Goal: Task Accomplishment & Management: Manage account settings

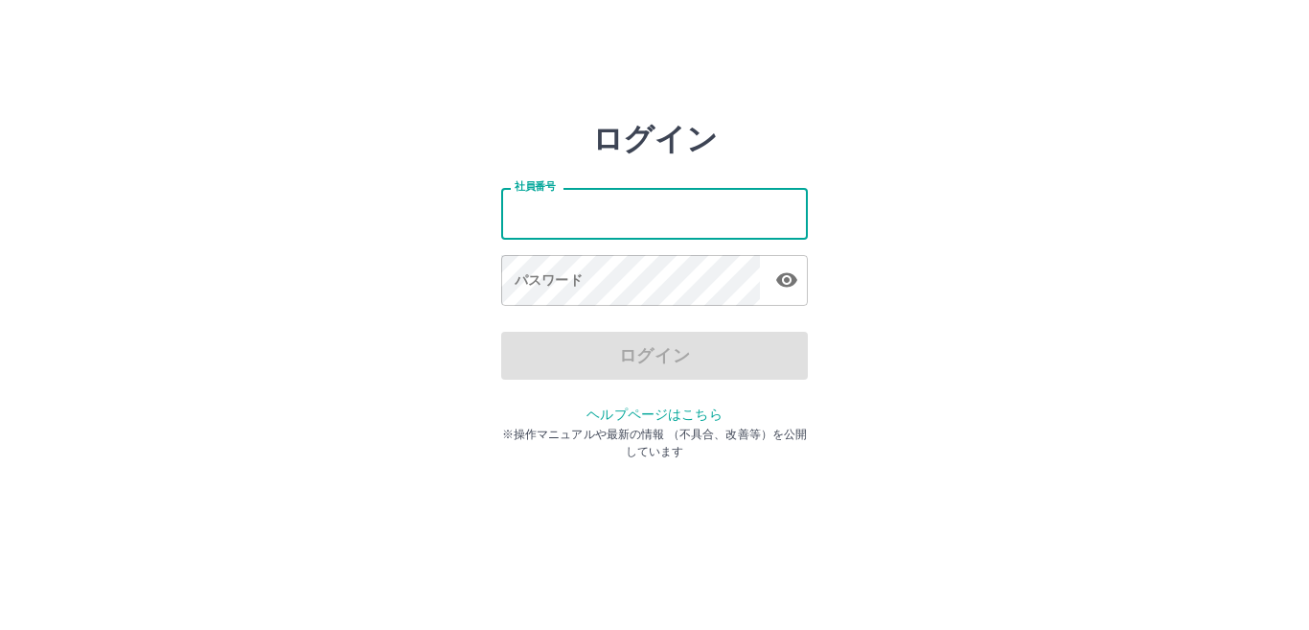
type input "*******"
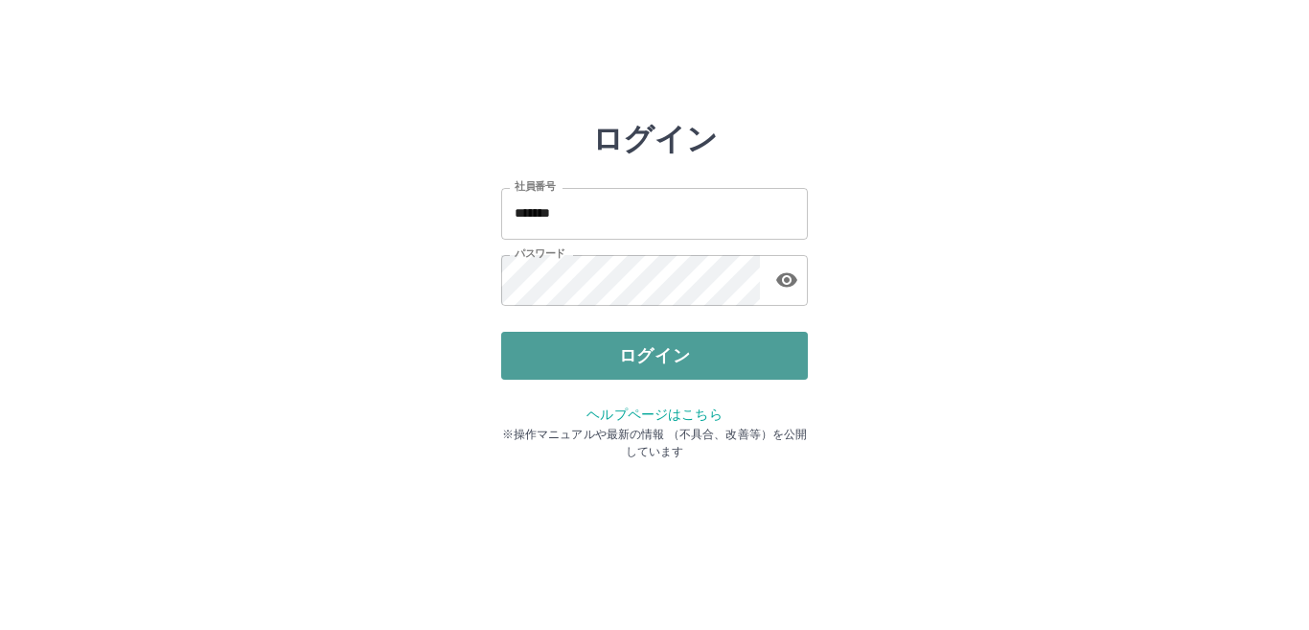
click at [611, 367] on button "ログイン" at bounding box center [654, 356] width 307 height 48
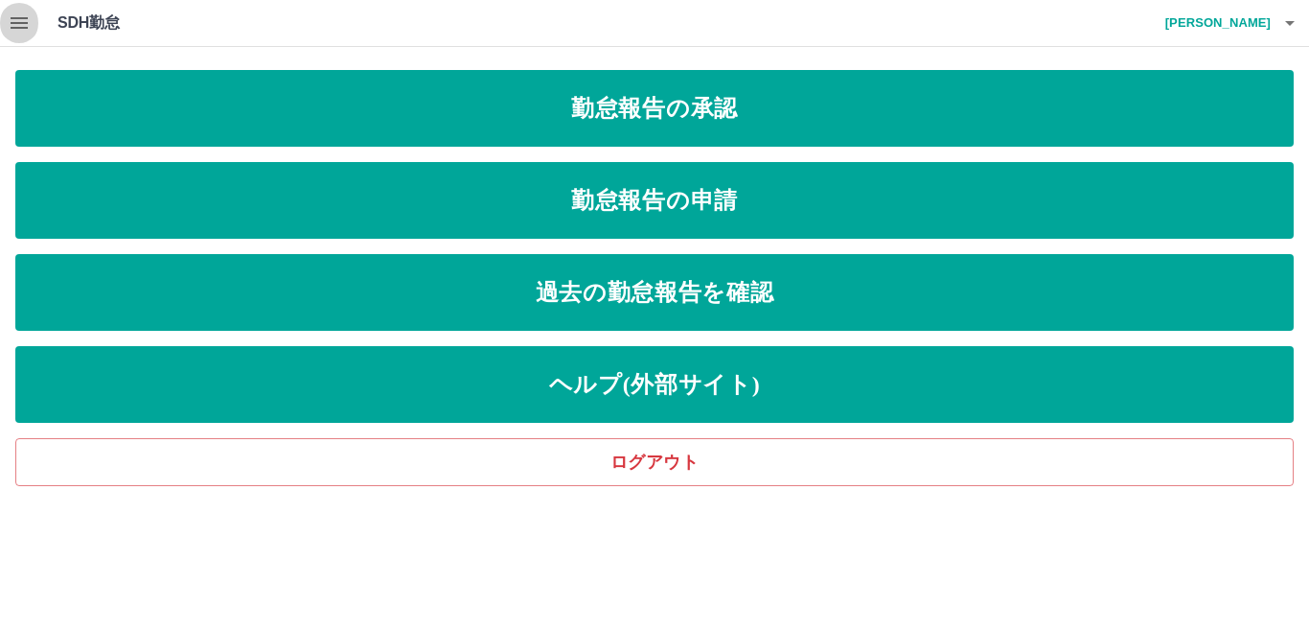
click at [21, 19] on icon "button" at bounding box center [19, 23] width 17 height 12
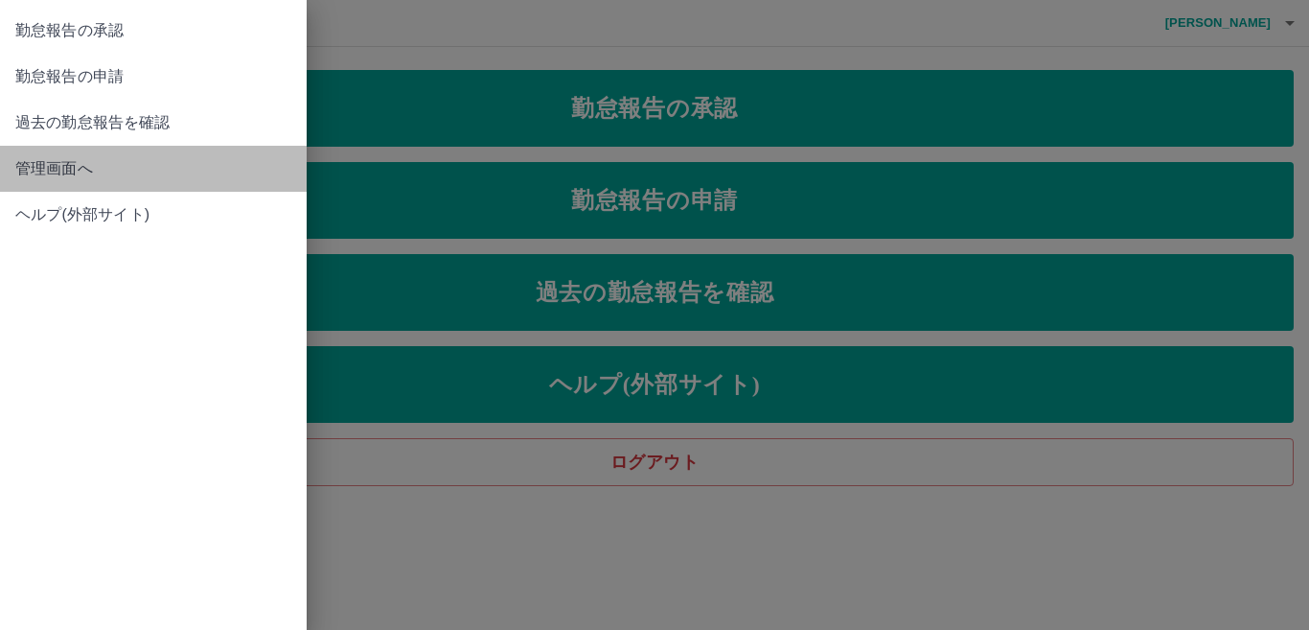
click at [36, 174] on span "管理画面へ" at bounding box center [153, 168] width 276 height 23
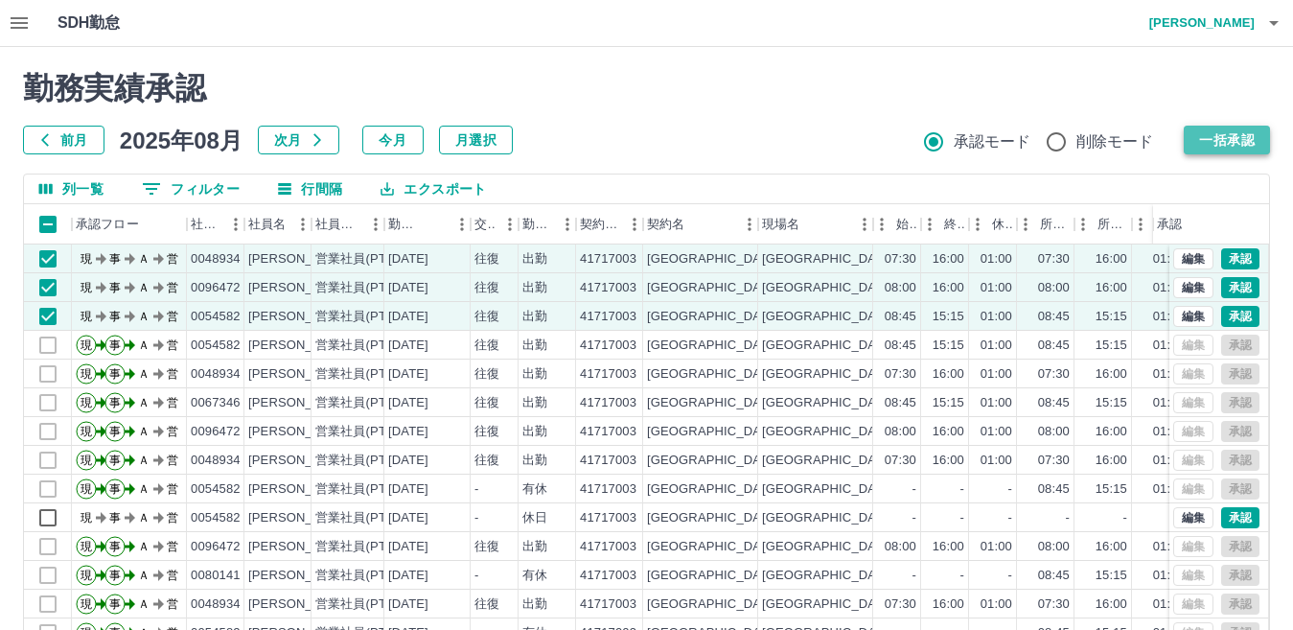
click at [1217, 136] on button "一括承認" at bounding box center [1227, 140] width 86 height 29
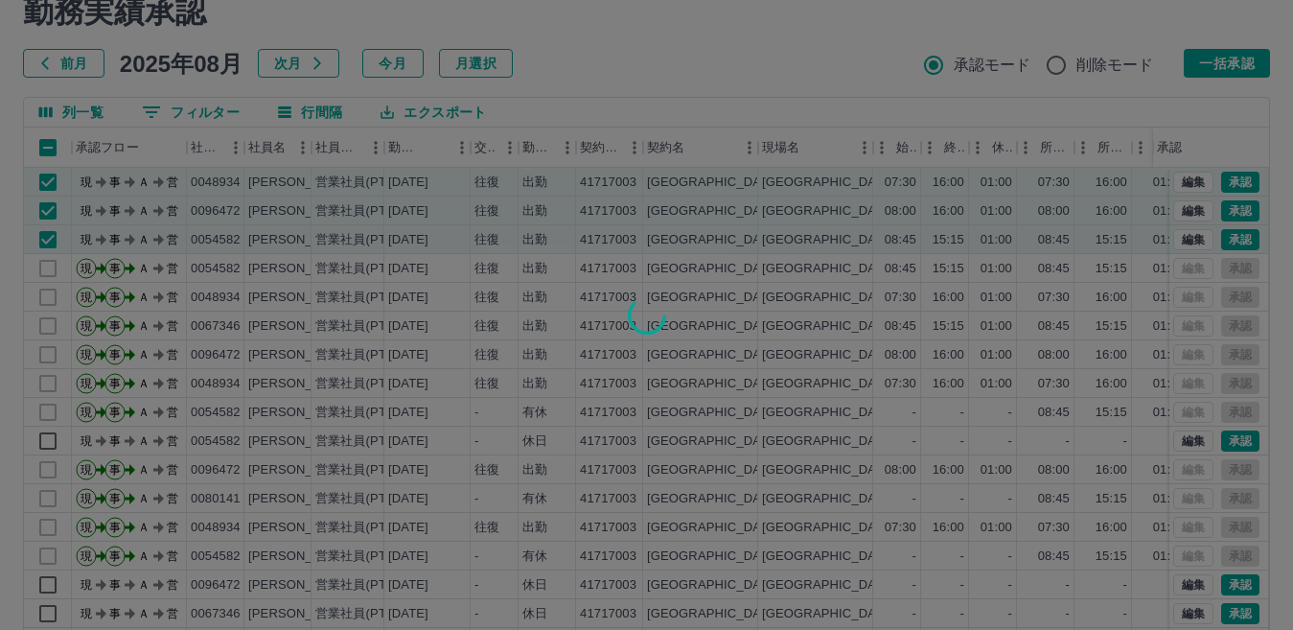
scroll to position [81, 0]
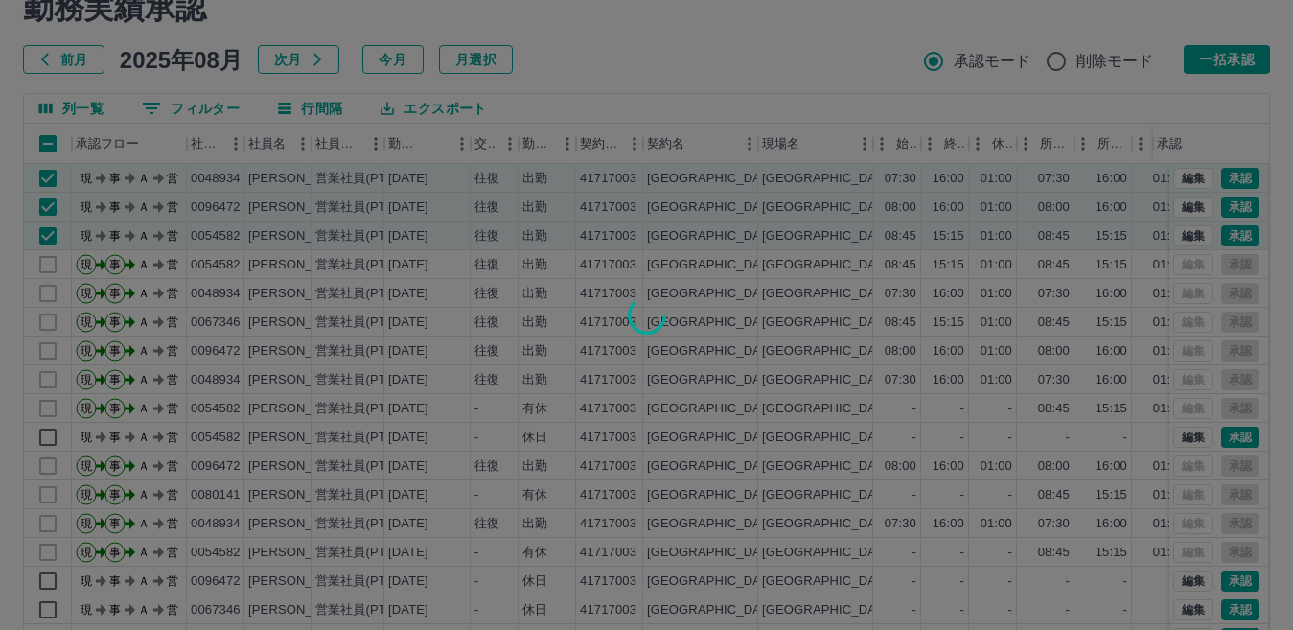
click at [634, 73] on div at bounding box center [646, 315] width 1293 height 630
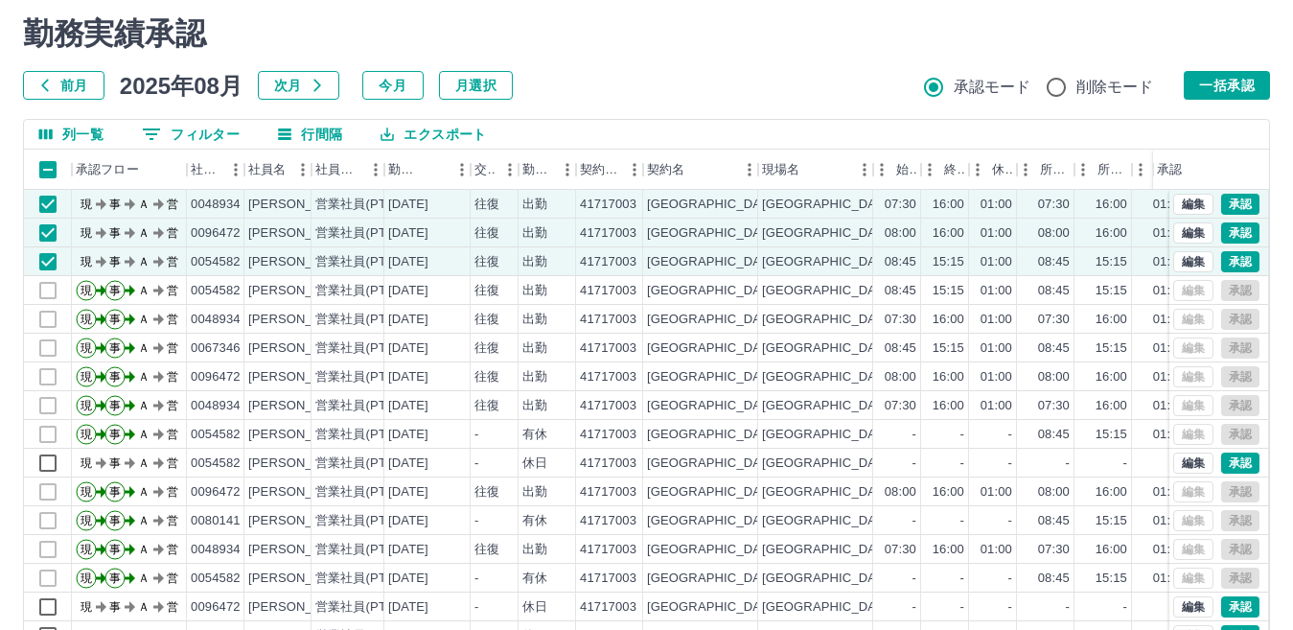
scroll to position [0, 0]
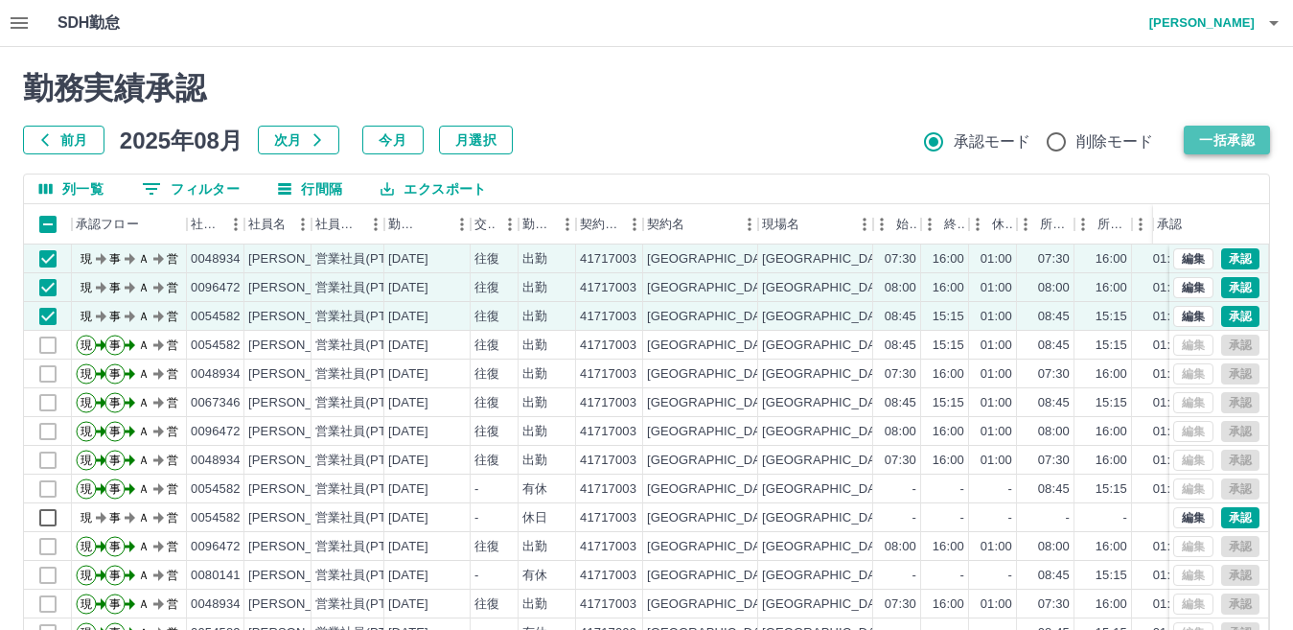
click at [1209, 139] on button "一括承認" at bounding box center [1227, 140] width 86 height 29
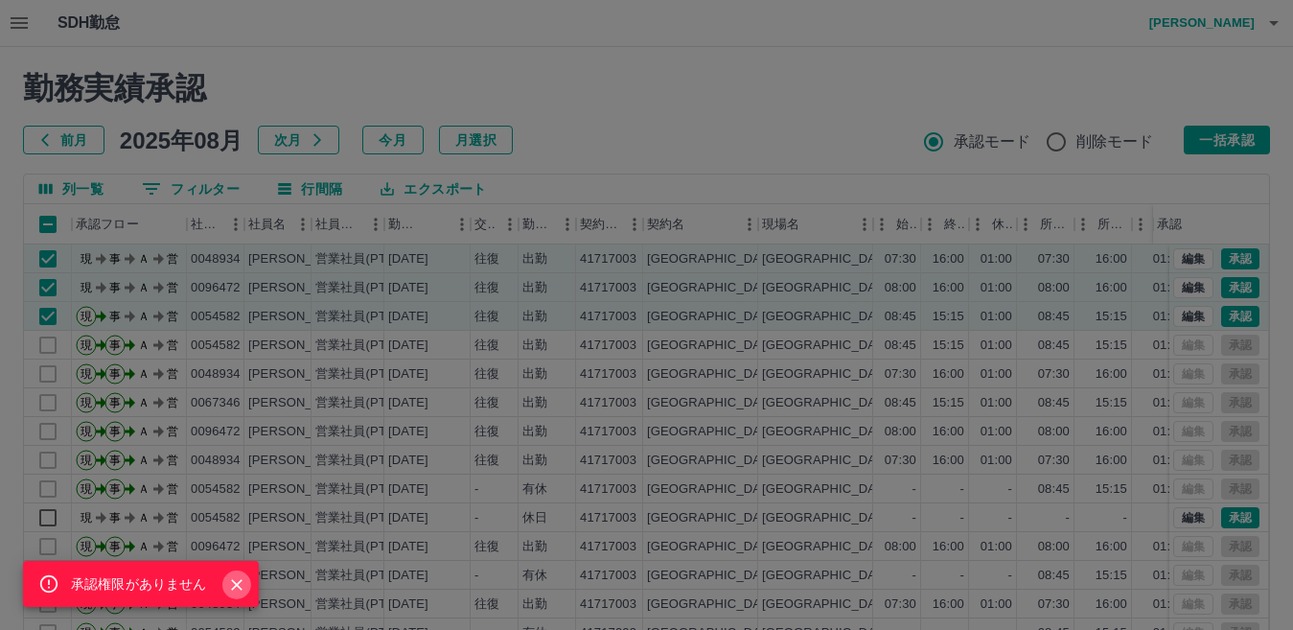
click at [237, 595] on button "Close" at bounding box center [236, 584] width 29 height 29
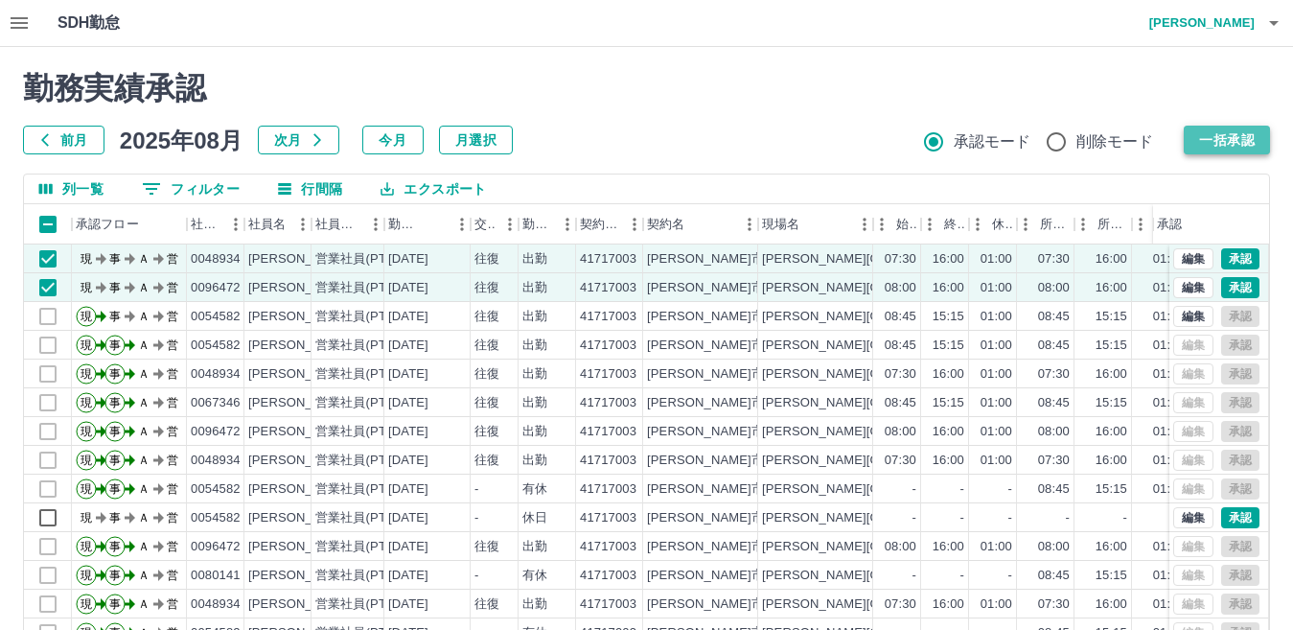
click at [1252, 143] on button "一括承認" at bounding box center [1227, 140] width 86 height 29
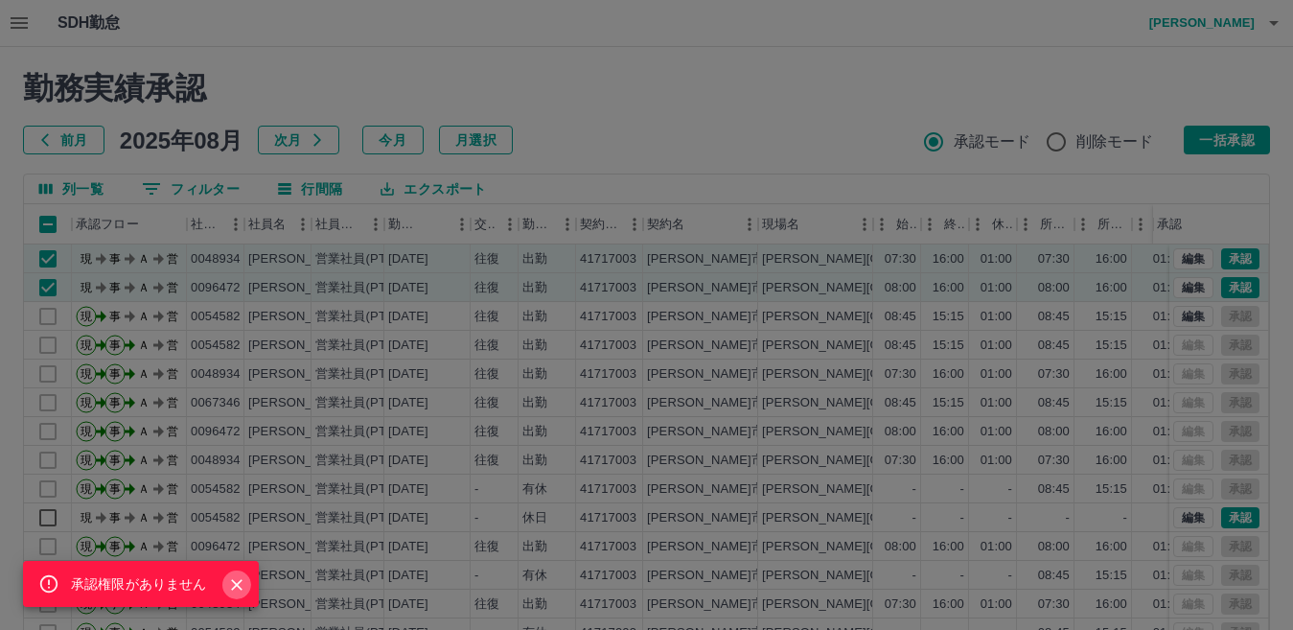
click at [236, 589] on icon "Close" at bounding box center [236, 584] width 19 height 19
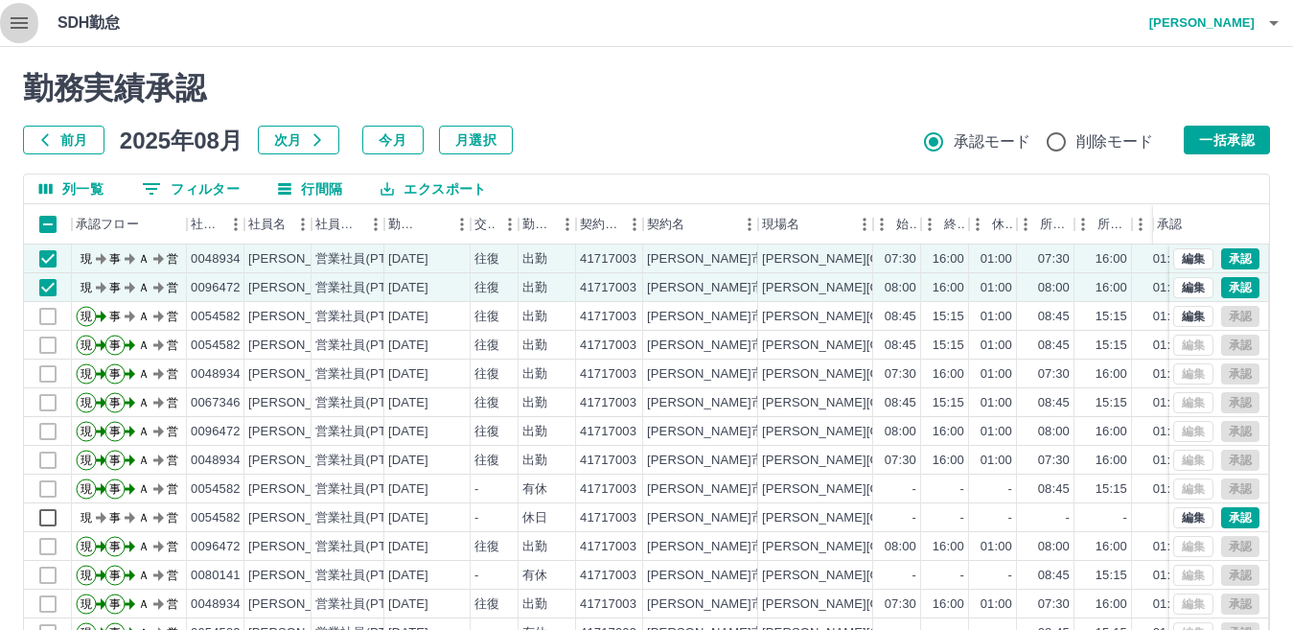
click at [16, 22] on icon "button" at bounding box center [19, 23] width 17 height 12
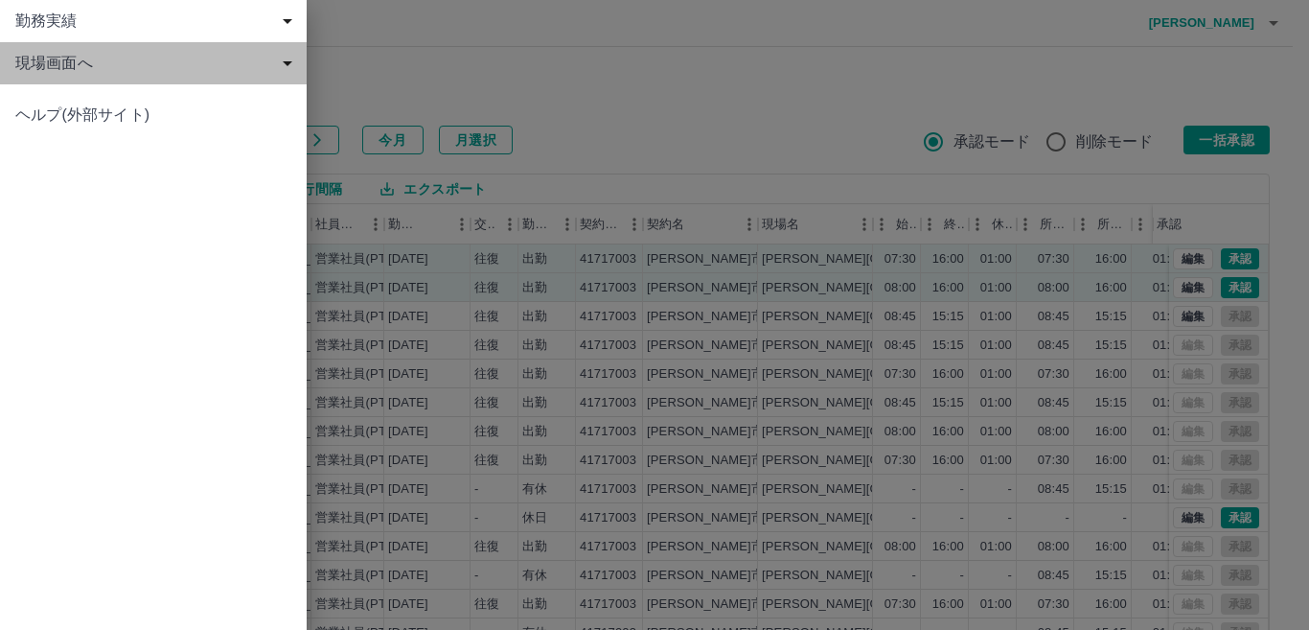
click at [39, 58] on span "現場画面へ" at bounding box center [157, 63] width 284 height 23
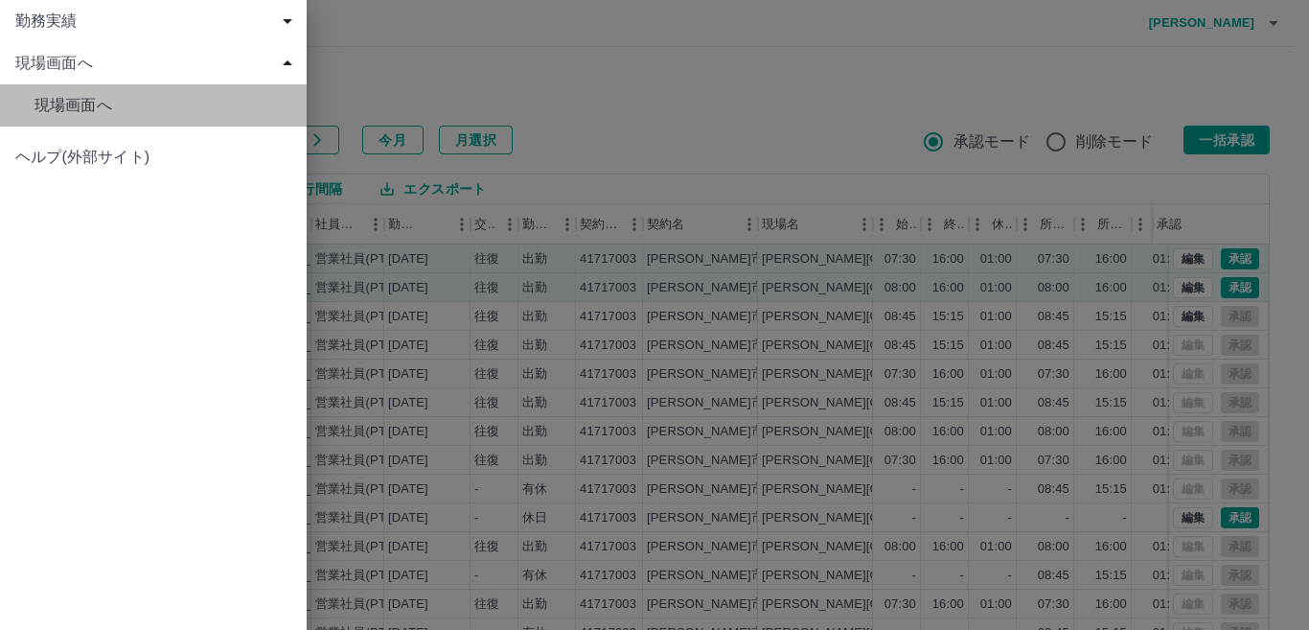
click at [61, 103] on span "現場画面へ" at bounding box center [163, 105] width 257 height 23
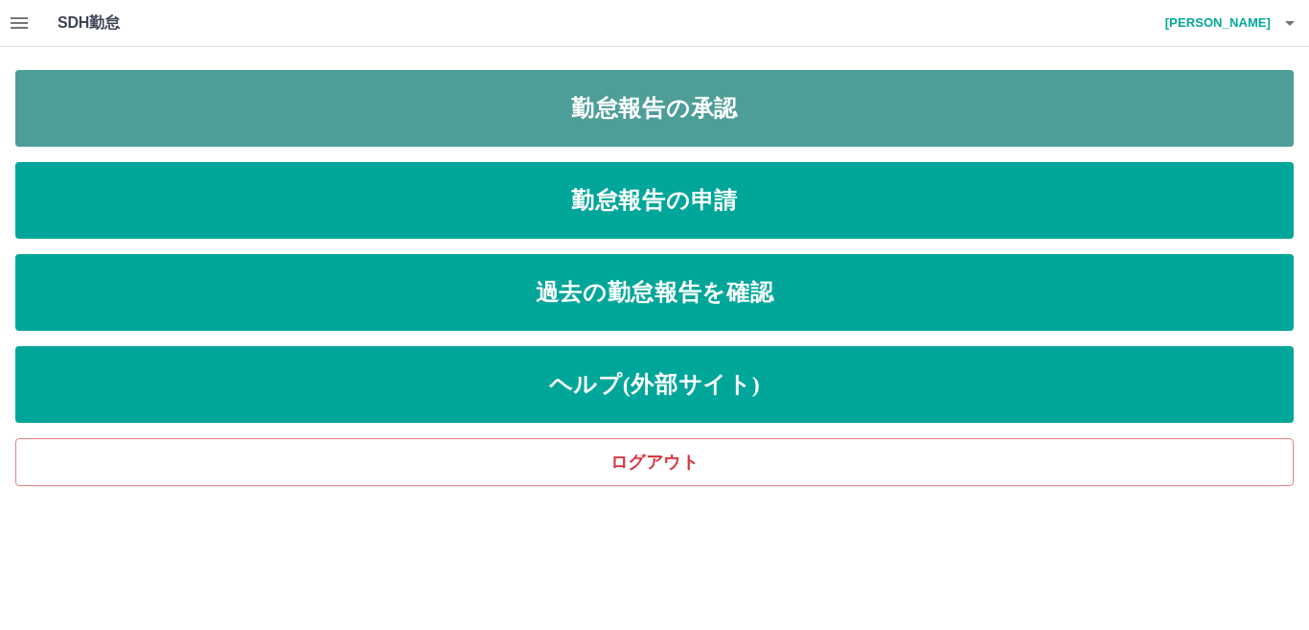
click at [67, 100] on link "勤怠報告の承認" at bounding box center [654, 108] width 1279 height 77
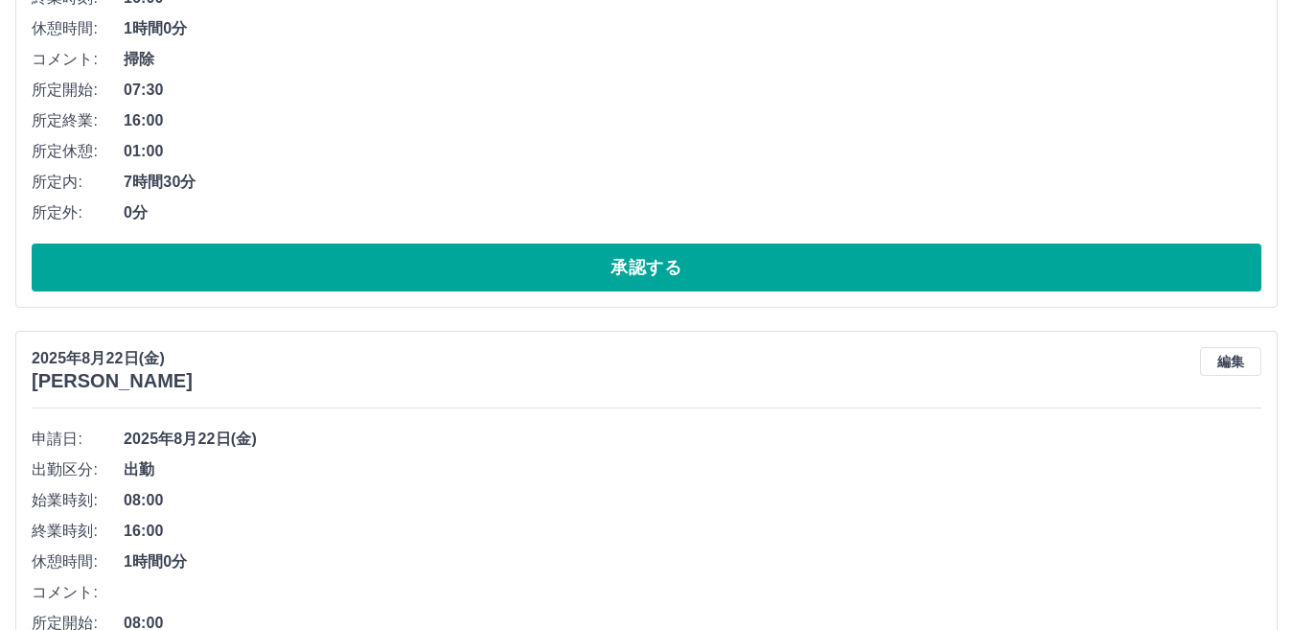
scroll to position [433, 0]
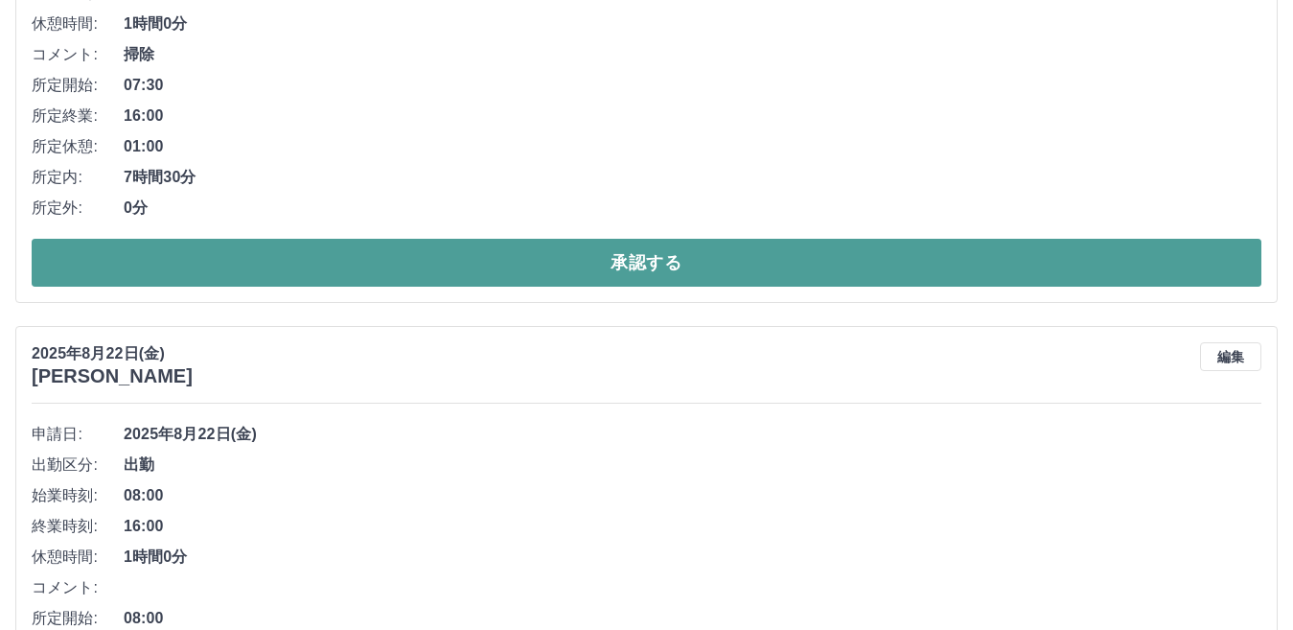
click at [364, 268] on button "承認する" at bounding box center [647, 263] width 1230 height 48
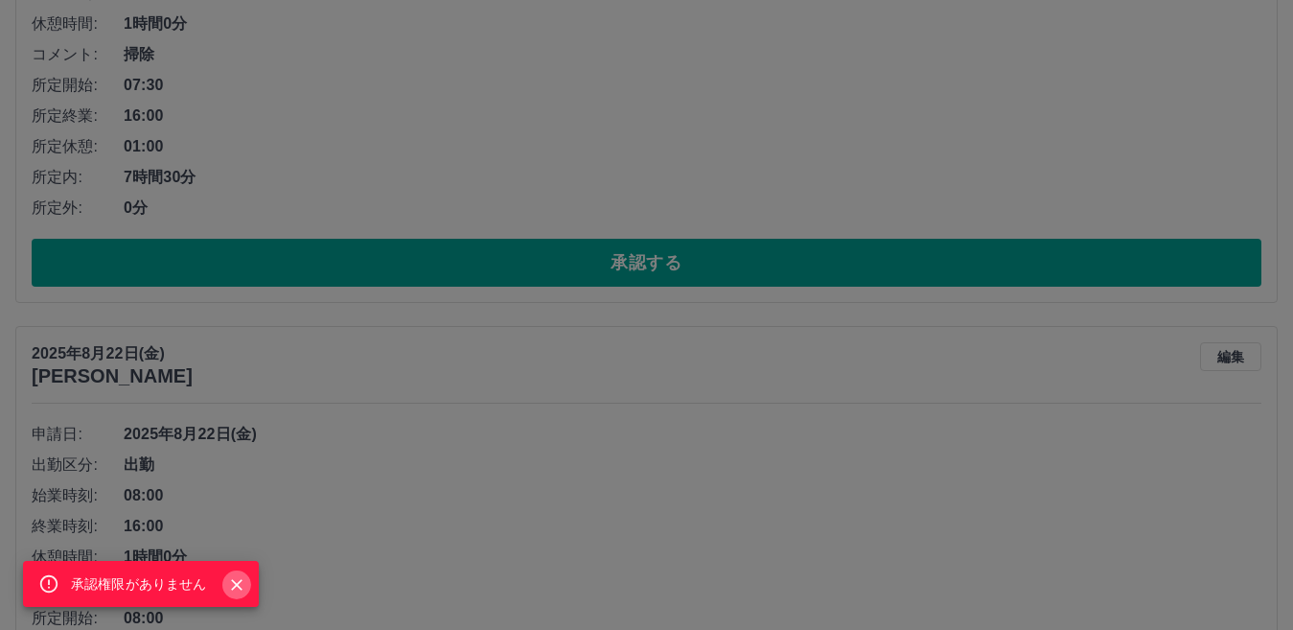
click at [236, 577] on icon "Close" at bounding box center [236, 584] width 19 height 19
